Goal: Transaction & Acquisition: Subscribe to service/newsletter

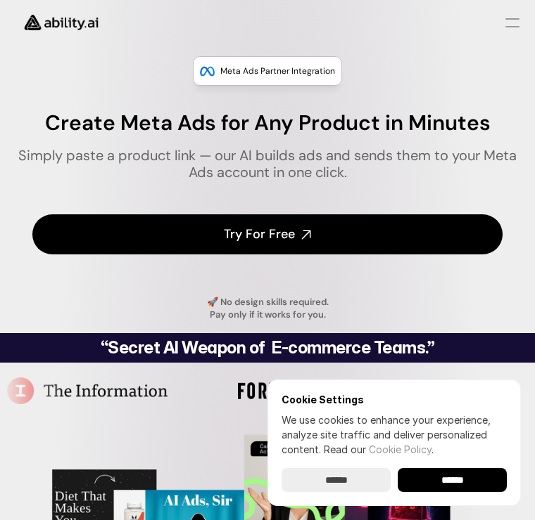
click at [269, 56] on div "Meta Ads Partner Integration" at bounding box center [267, 71] width 149 height 30
click at [279, 82] on div "Meta Ads Partner Integration" at bounding box center [267, 71] width 149 height 30
click at [280, 94] on div "Meta Ads Partner Integration Create Meta Ads for Any Product in Minutes Simply …" at bounding box center [267, 189] width 535 height 288
click at [269, 70] on p "Meta Ads Partner Integration" at bounding box center [277, 71] width 115 height 14
click at [264, 63] on div "Meta Ads Partner Integration" at bounding box center [267, 71] width 149 height 30
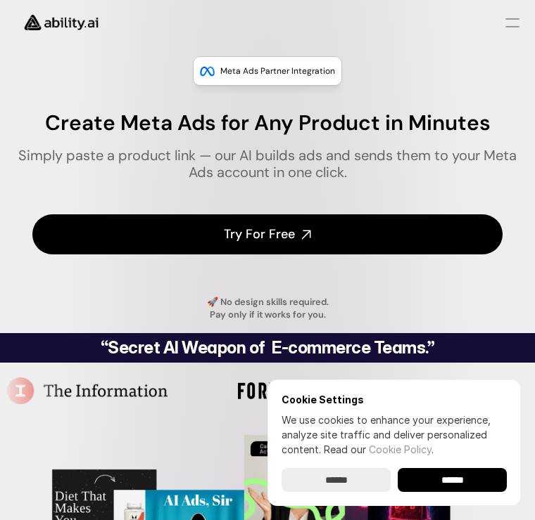
click at [264, 222] on link "Try For Free" at bounding box center [267, 235] width 470 height 40
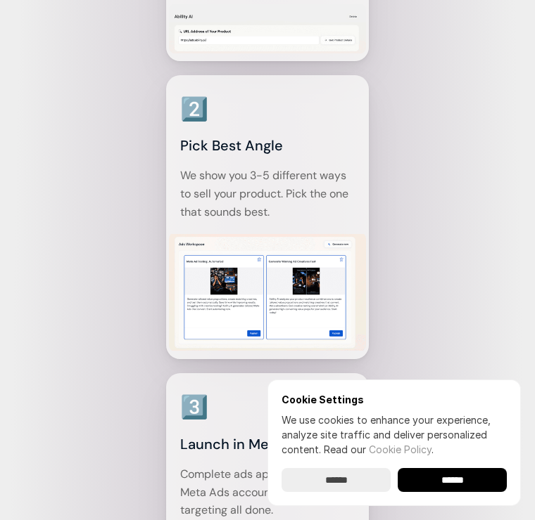
scroll to position [1565, 0]
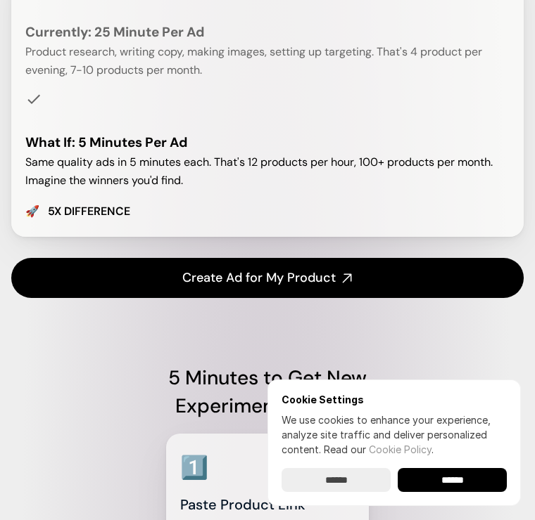
click at [222, 277] on h4 "Create Ad for My Product" at bounding box center [258, 278] width 153 height 18
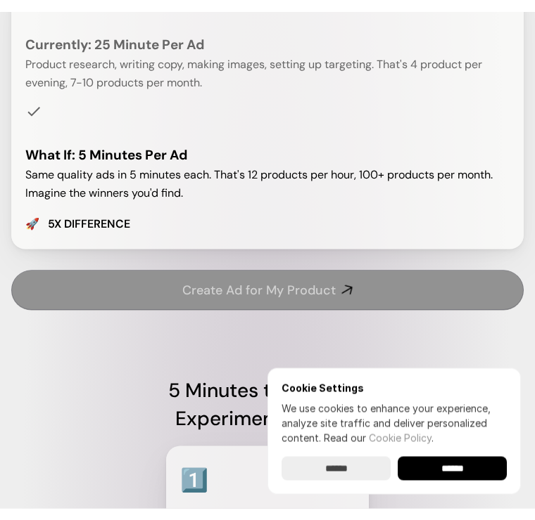
scroll to position [989, 0]
